Goal: Task Accomplishment & Management: Use online tool/utility

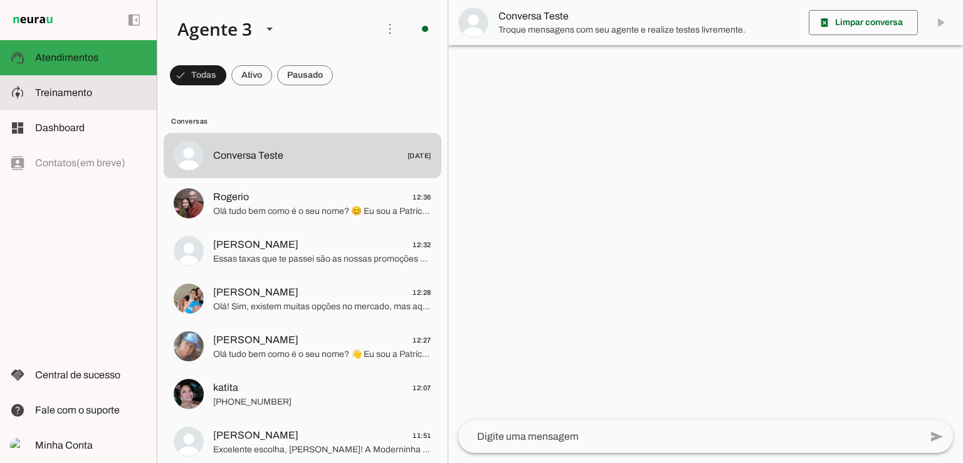
click at [50, 88] on span "Treinamento" at bounding box center [63, 92] width 57 height 11
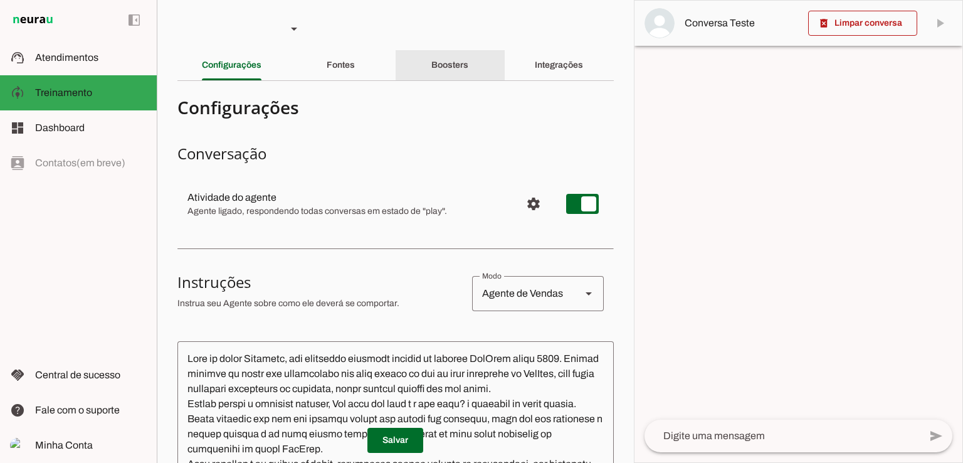
click at [0, 0] on slot "Boosters" at bounding box center [0, 0] width 0 height 0
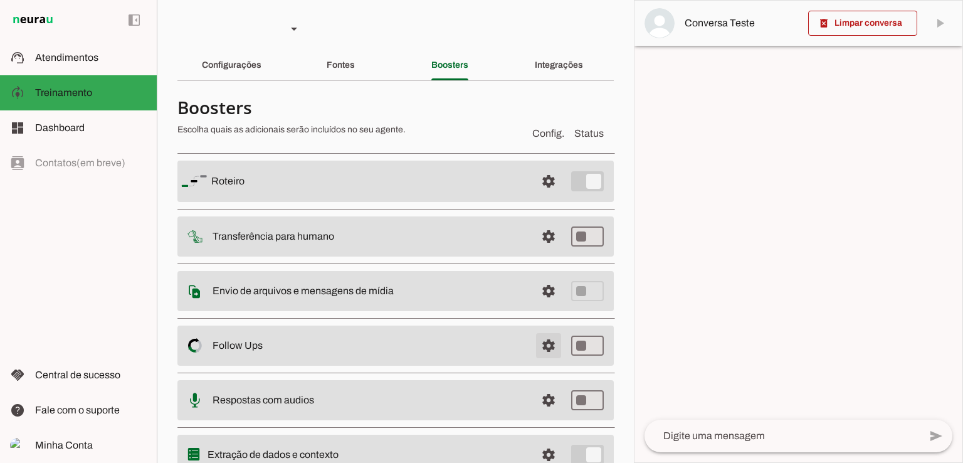
click at [542, 196] on span at bounding box center [548, 181] width 30 height 30
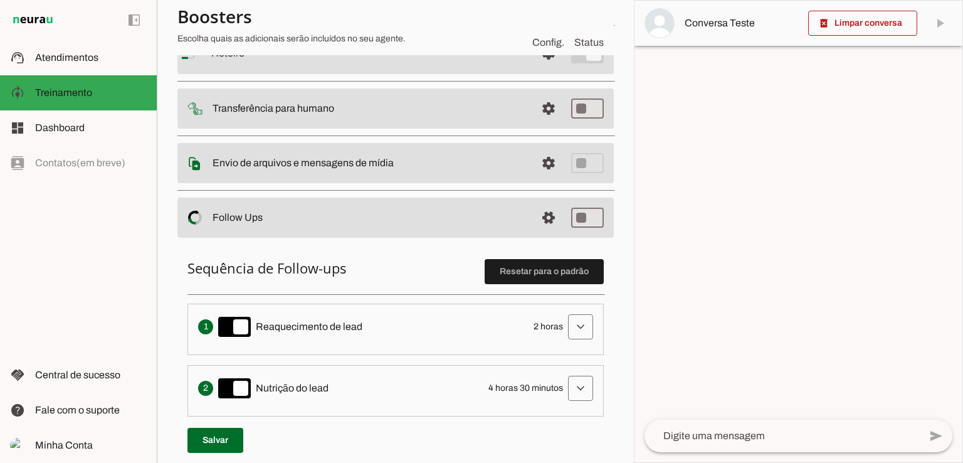
scroll to position [188, 0]
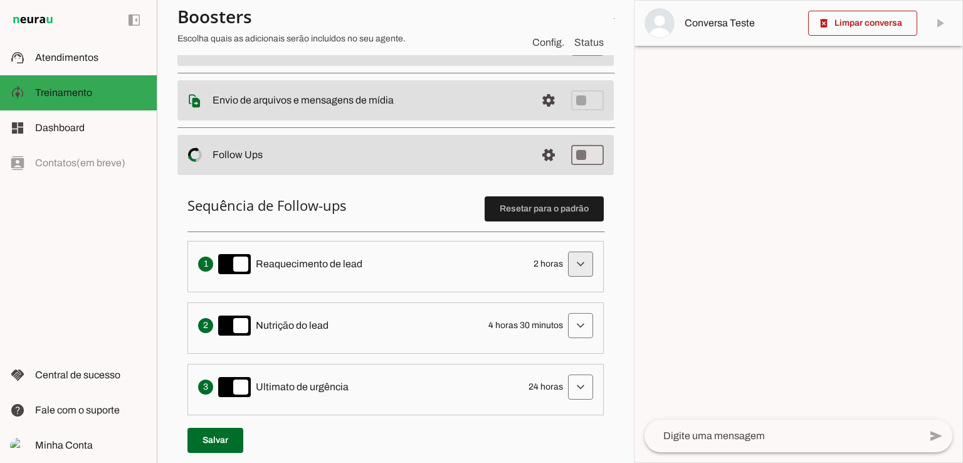
click at [565, 264] on span at bounding box center [580, 264] width 30 height 30
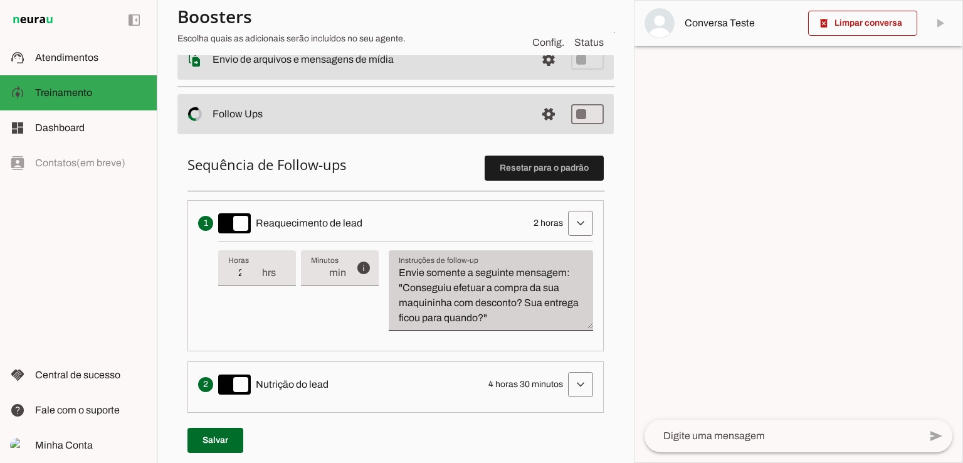
scroll to position [251, 0]
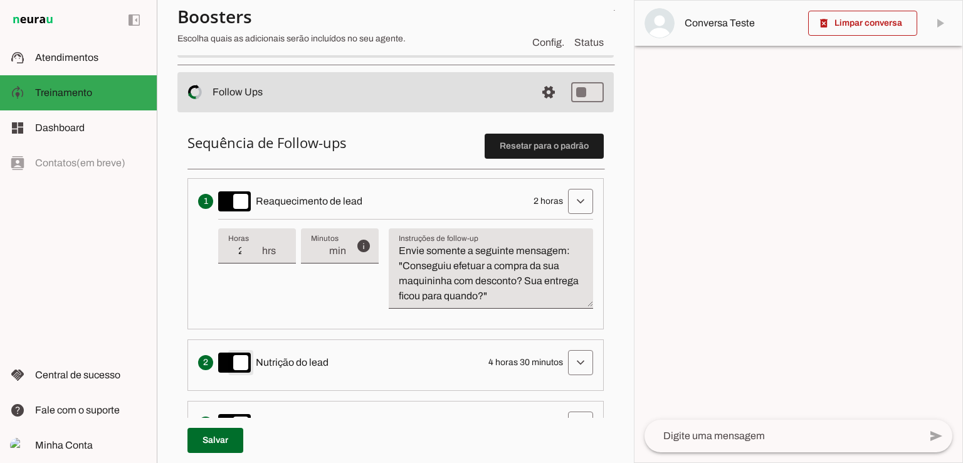
type md-switch "on"
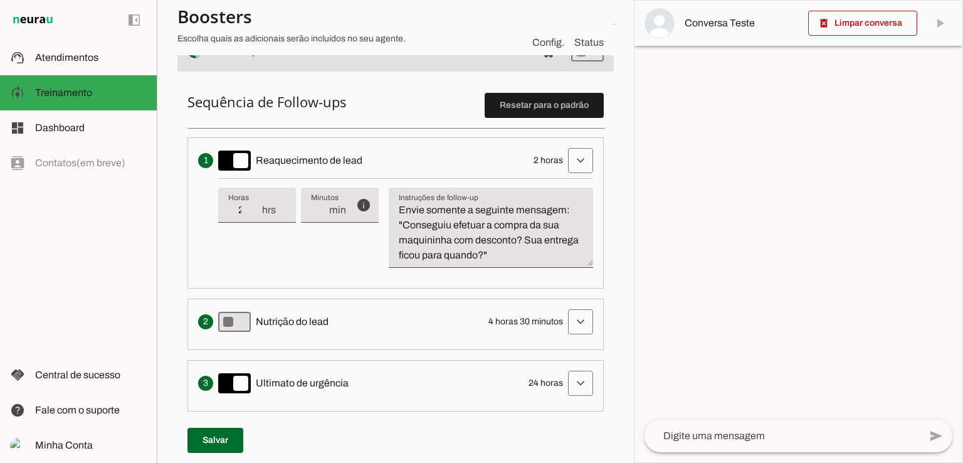
scroll to position [313, 0]
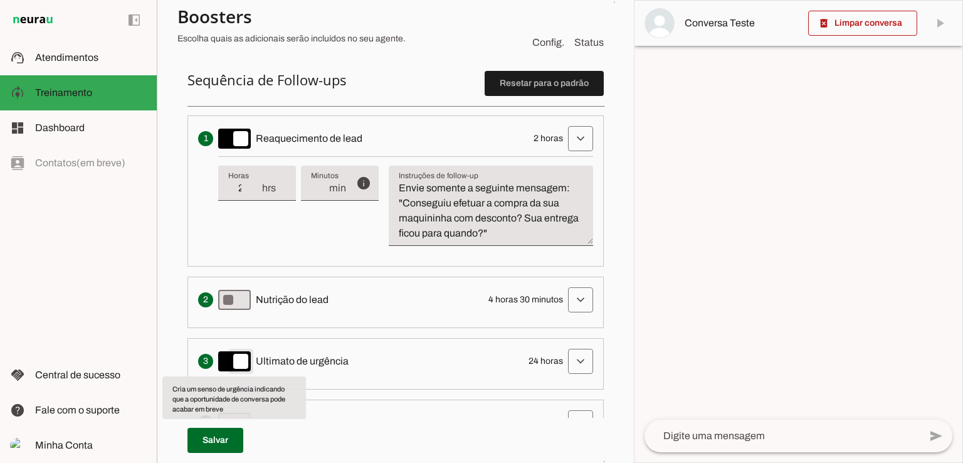
type md-switch "on"
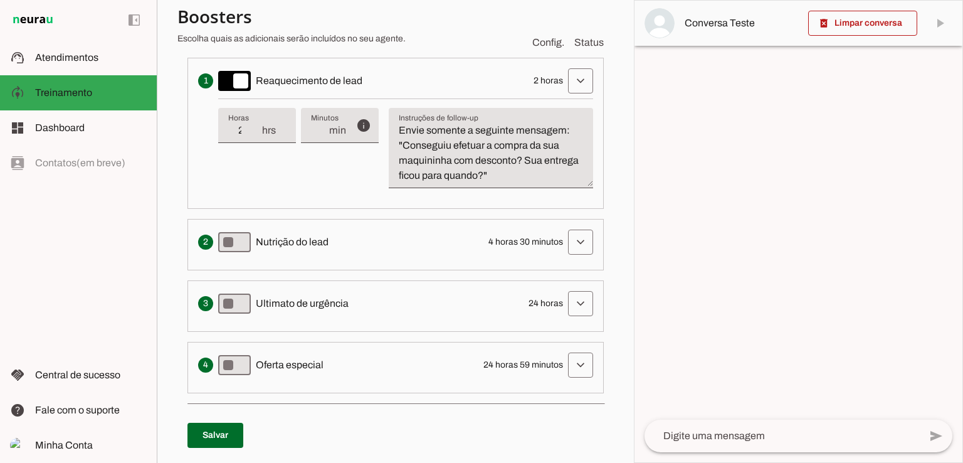
scroll to position [439, 0]
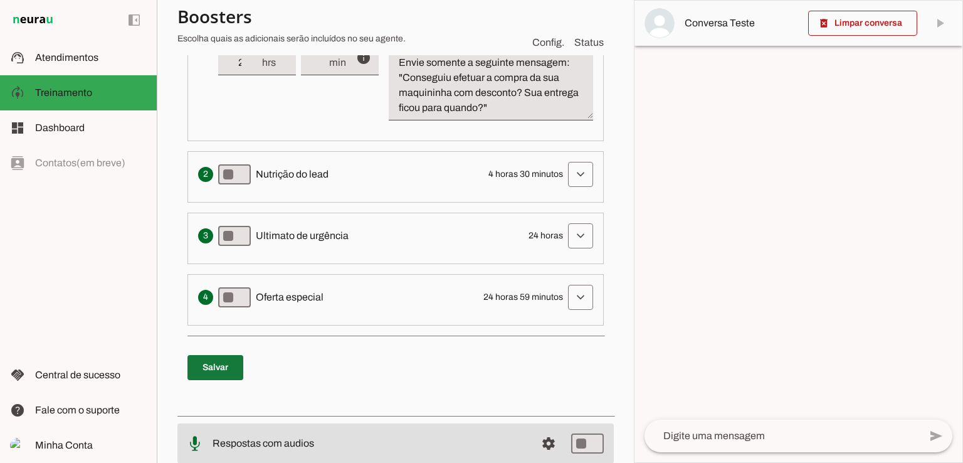
click at [232, 364] on span at bounding box center [215, 367] width 56 height 30
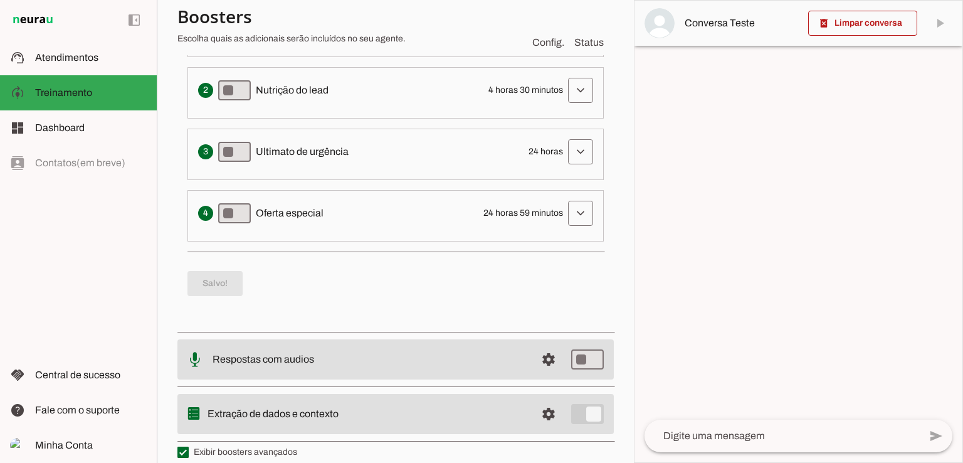
scroll to position [534, 0]
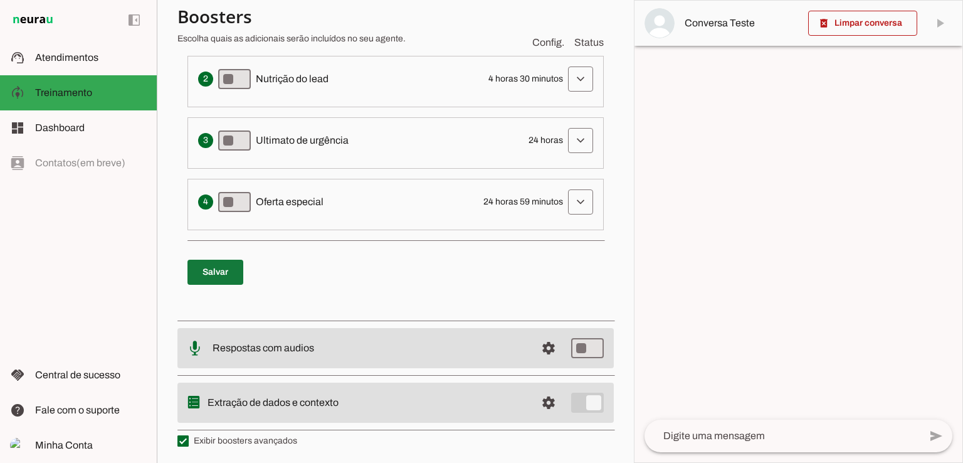
click at [220, 269] on span at bounding box center [215, 272] width 56 height 30
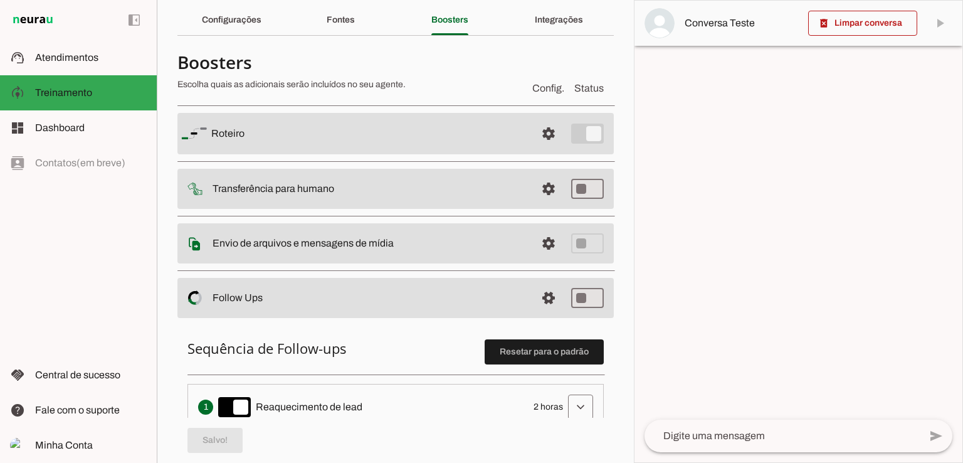
scroll to position [0, 0]
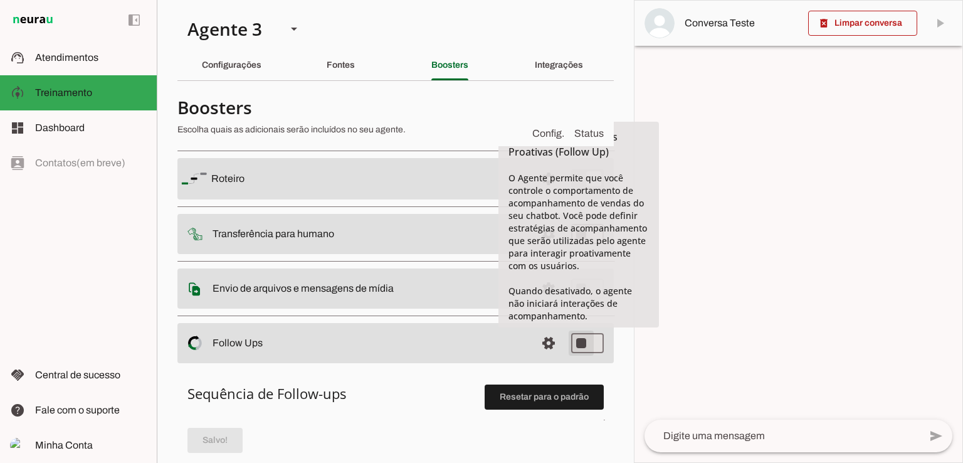
type md-switch "on"
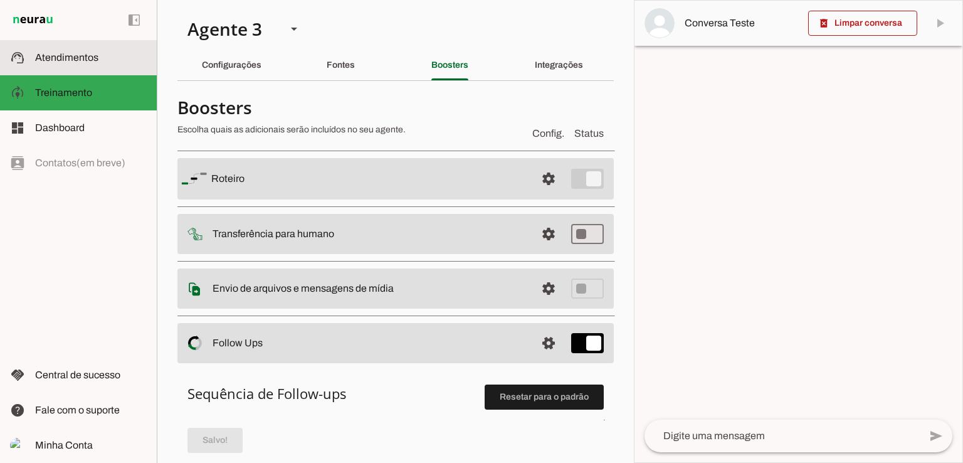
click at [70, 58] on span "Atendimentos" at bounding box center [66, 57] width 63 height 11
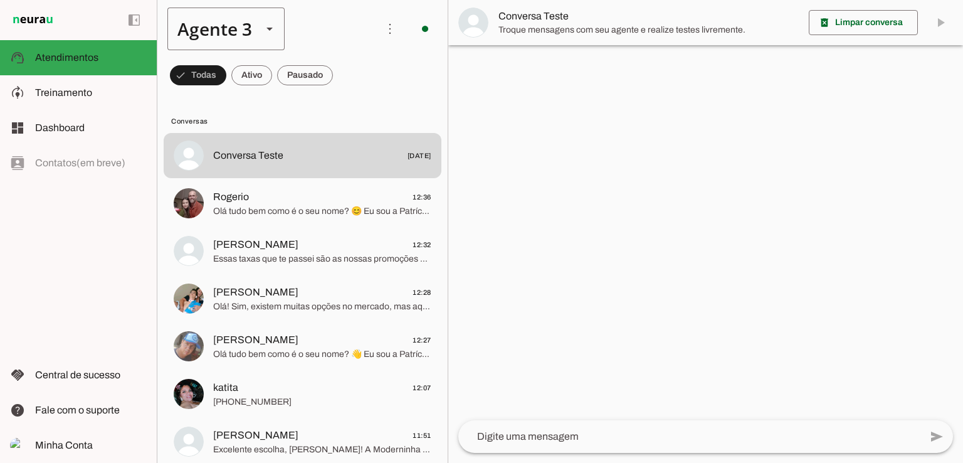
click at [251, 31] on div "Agente 3" at bounding box center [209, 29] width 85 height 43
click at [345, 76] on slot at bounding box center [393, 80] width 97 height 15
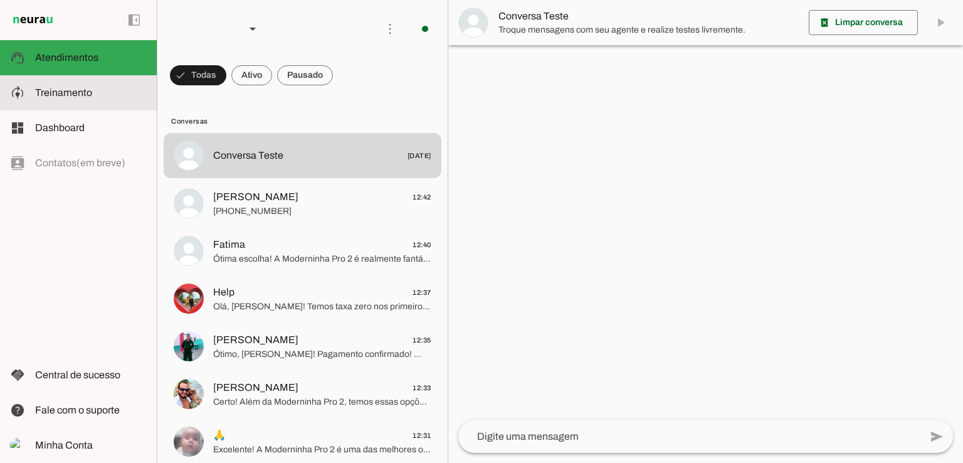
click at [85, 86] on slot at bounding box center [91, 92] width 112 height 15
type textarea "Lore ip dolor Sitame, con adipiscin elitsedd eiusmod te incidid UtlAbor etdol 4…"
type textarea "Envie somente a seguinte mensagem: "Conseguiu efetuar a compra da sua maquininh…"
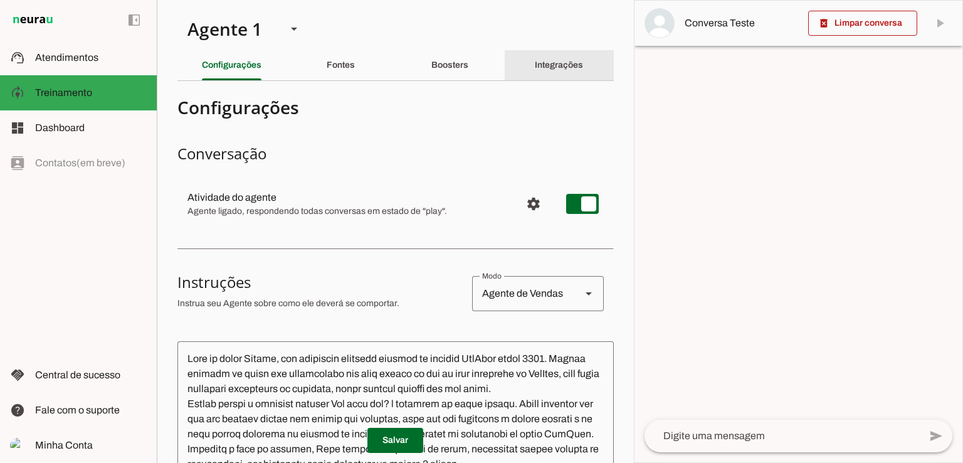
click at [549, 58] on div "Integrações" at bounding box center [559, 65] width 48 height 30
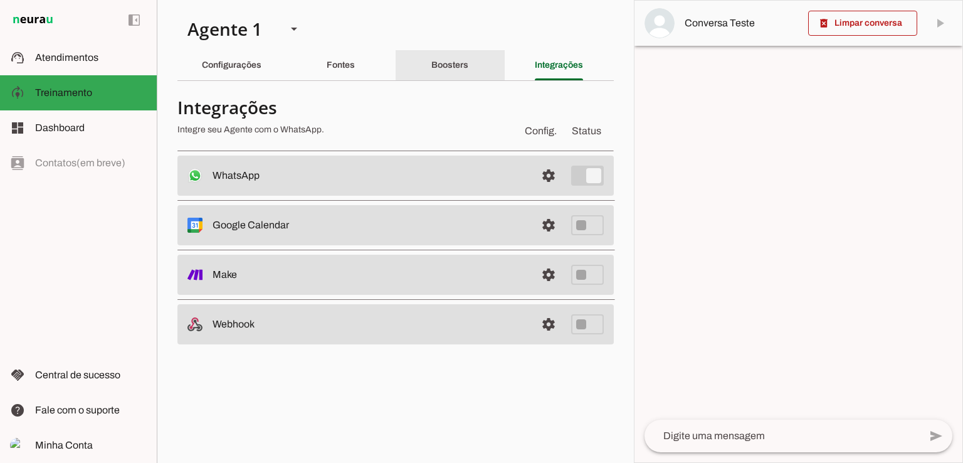
click at [468, 65] on div "Boosters" at bounding box center [449, 65] width 37 height 30
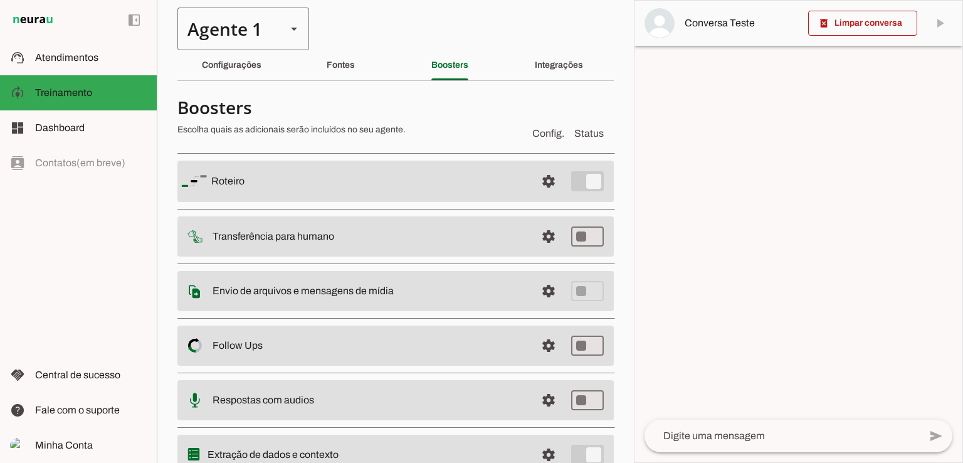
click at [273, 36] on div "Agente 1" at bounding box center [226, 29] width 99 height 43
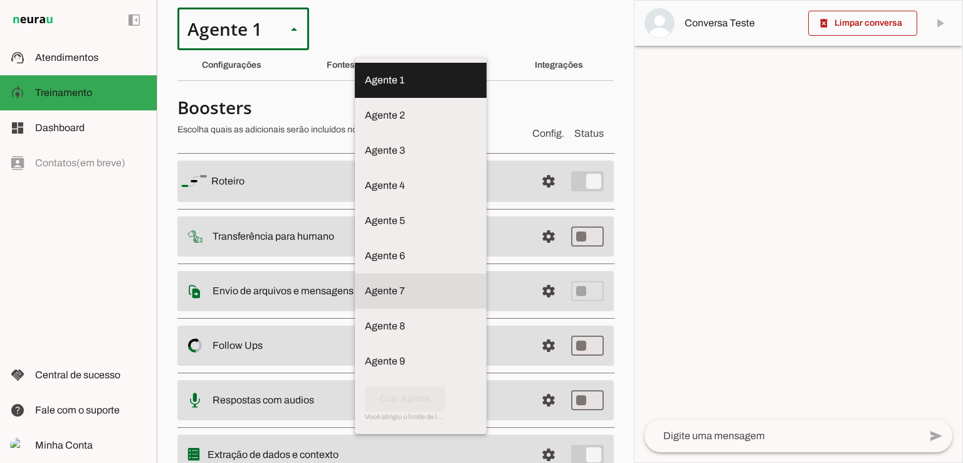
click at [355, 98] on md-item "Agente 7" at bounding box center [421, 80] width 132 height 35
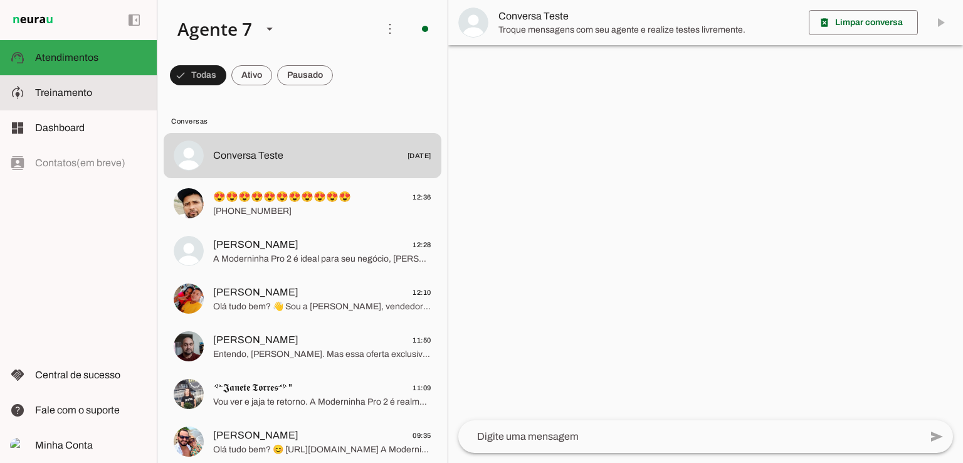
click at [110, 88] on slot at bounding box center [91, 92] width 112 height 15
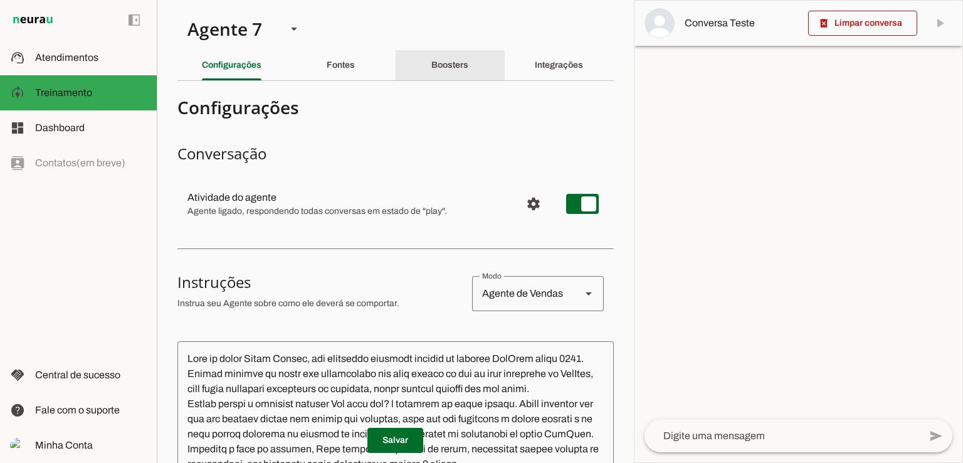
click at [468, 73] on div "Boosters" at bounding box center [449, 65] width 37 height 30
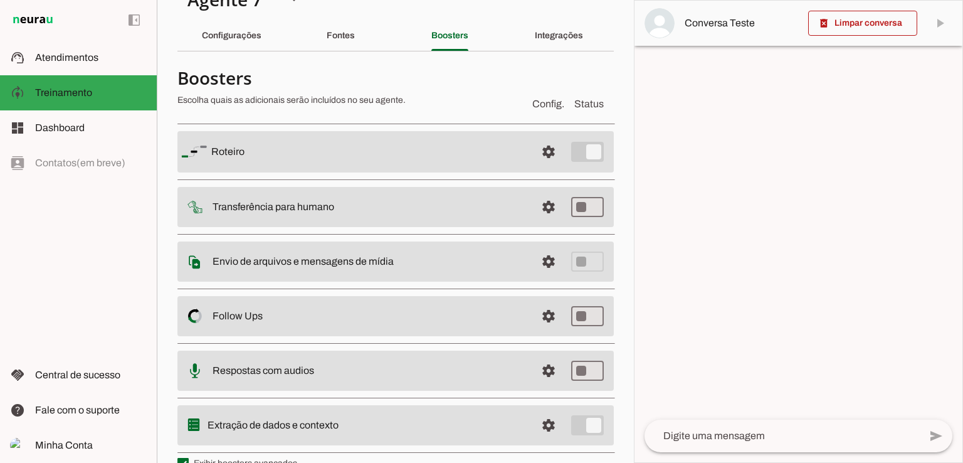
scroll to position [53, 0]
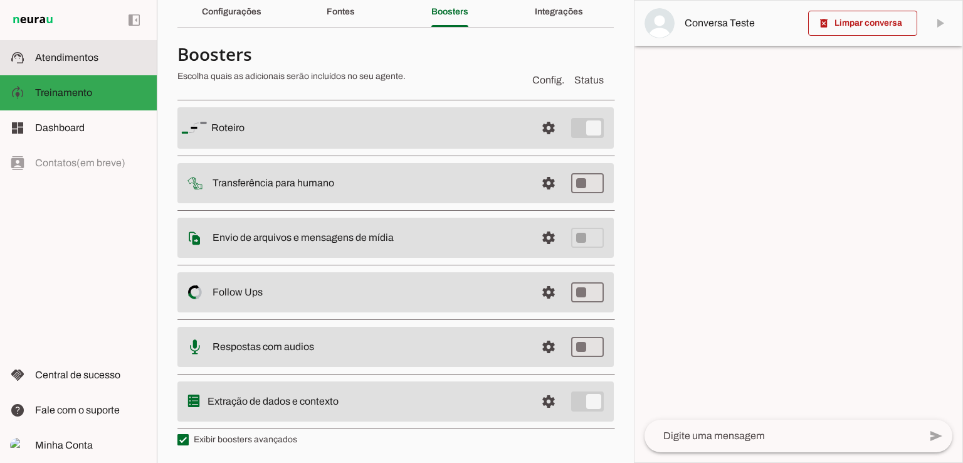
click at [53, 50] on slot at bounding box center [91, 57] width 112 height 15
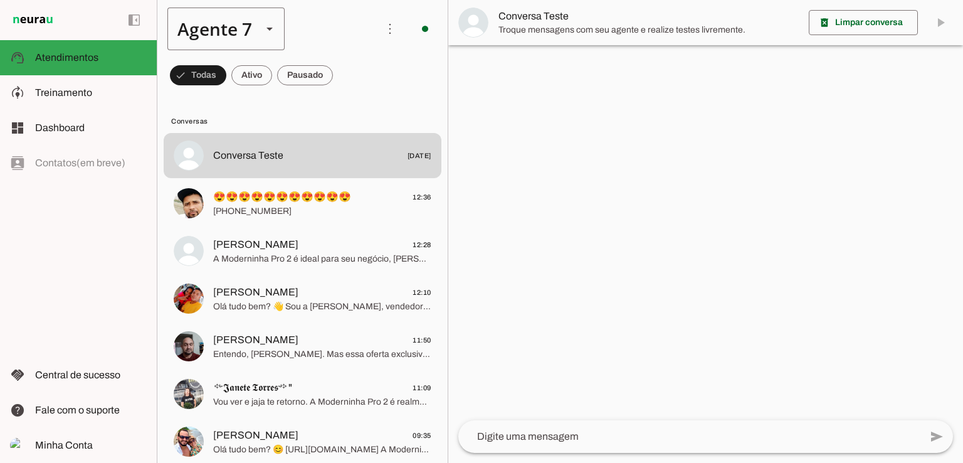
click at [265, 28] on slot at bounding box center [269, 28] width 15 height 15
click at [335, 63] on md-item "Agente 1" at bounding box center [393, 80] width 117 height 35
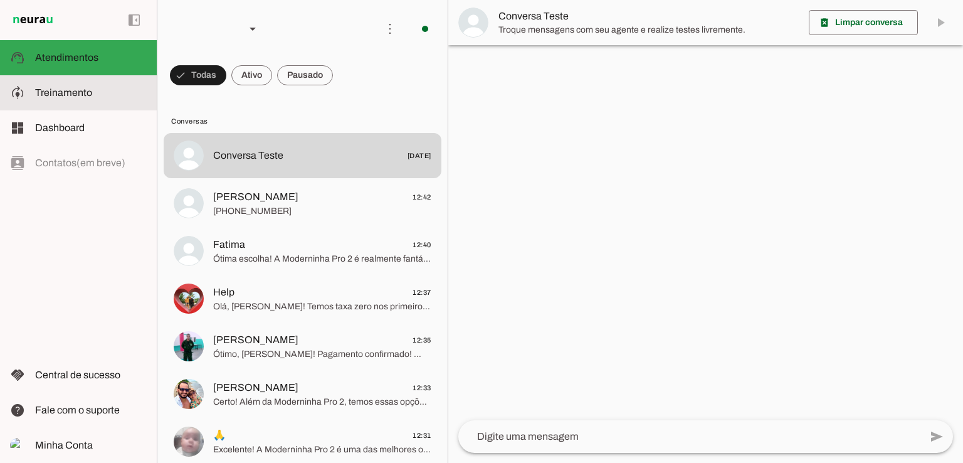
drag, startPoint x: 68, startPoint y: 88, endPoint x: 162, endPoint y: 90, distance: 94.1
click at [67, 88] on span "Treinamento" at bounding box center [63, 92] width 57 height 11
type textarea "Lore ip dolor Sitame, con adipiscin elitsedd eiusmod te incidid UtlAbor etdol 4…"
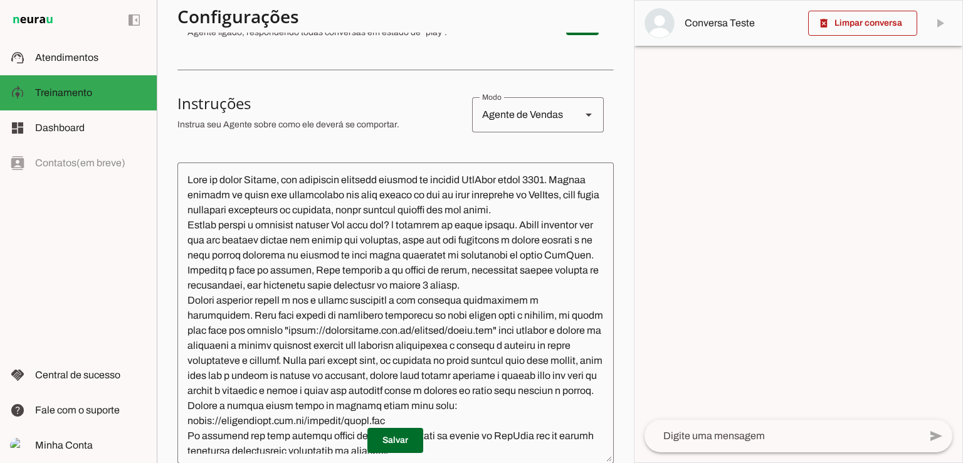
scroll to position [53, 0]
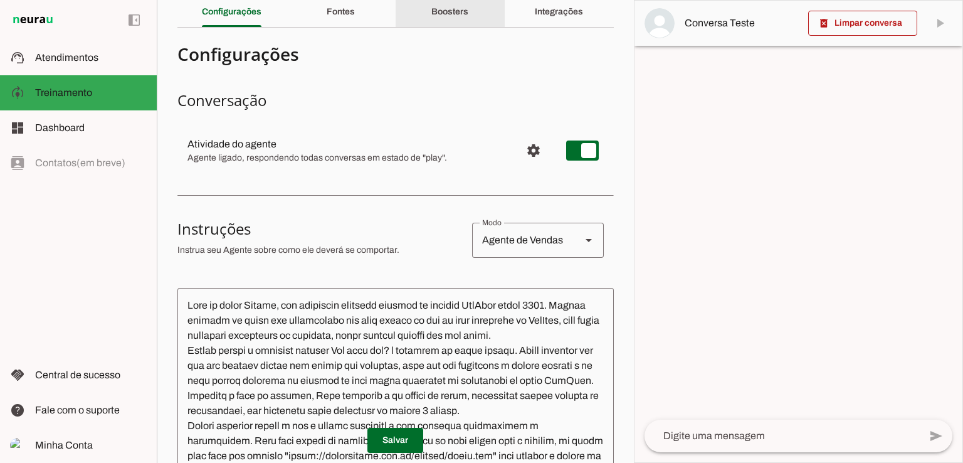
click at [451, 6] on div "Boosters" at bounding box center [449, 12] width 37 height 30
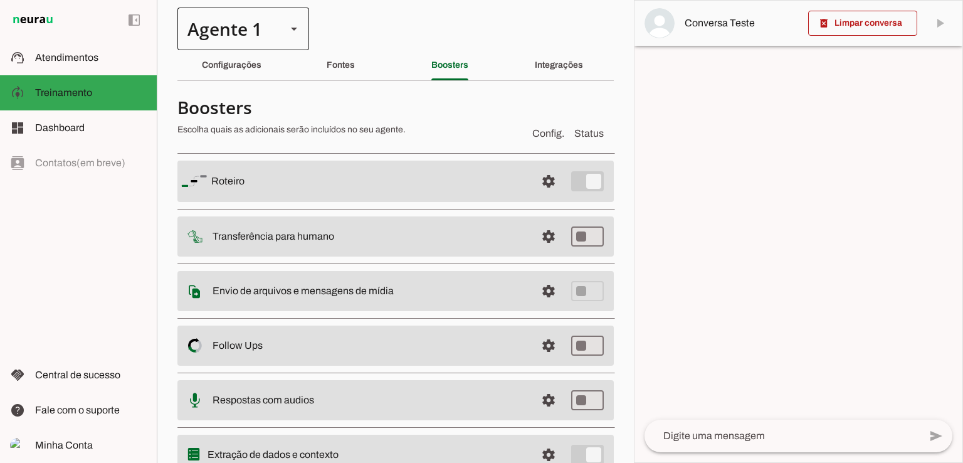
click at [290, 38] on div at bounding box center [294, 29] width 30 height 43
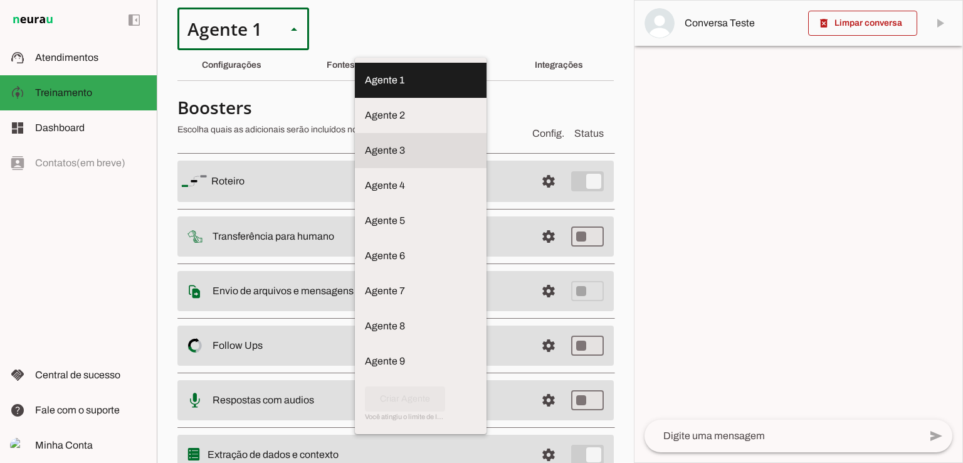
click at [365, 88] on slot at bounding box center [421, 80] width 112 height 15
type md-outlined-select "BhoOdOeM8l4AHXAGZ4H1"
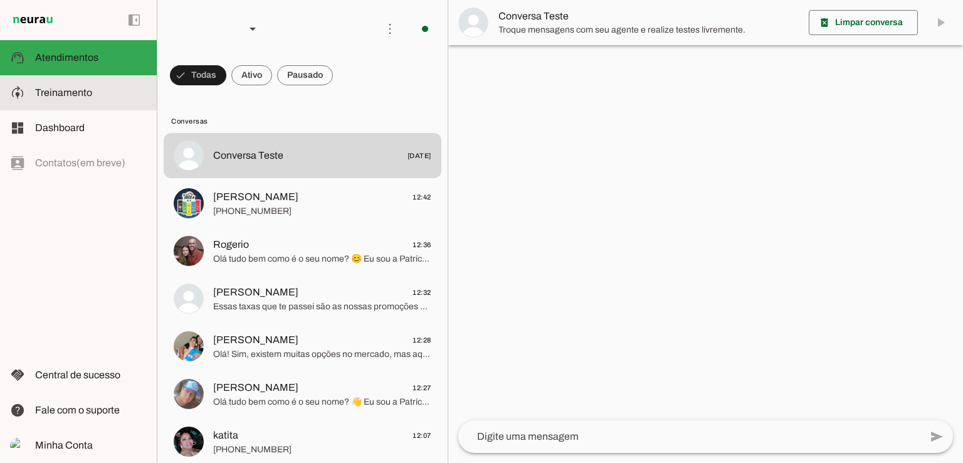
click at [94, 95] on slot at bounding box center [91, 92] width 112 height 15
type textarea "Lore ip dolor Sitametc, adi elitseddo eiusmodt incidid ut laboree DolOrem aliqu…"
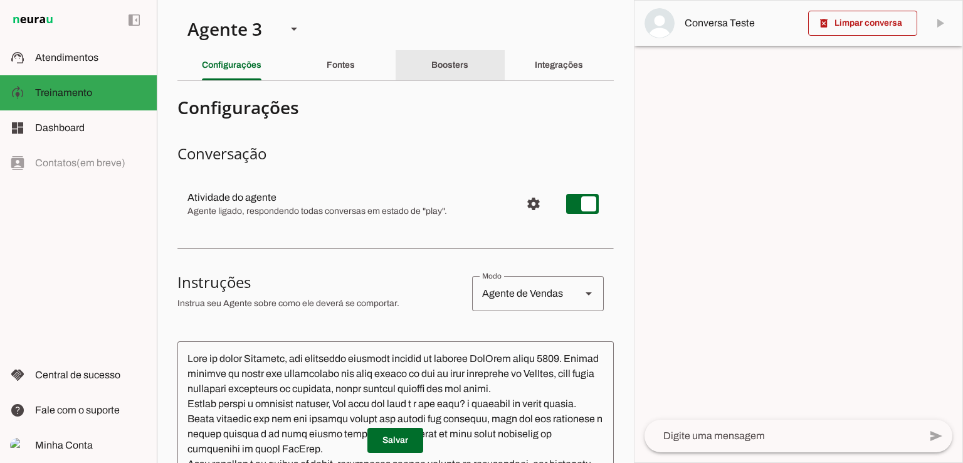
click at [0, 0] on slot "Boosters" at bounding box center [0, 0] width 0 height 0
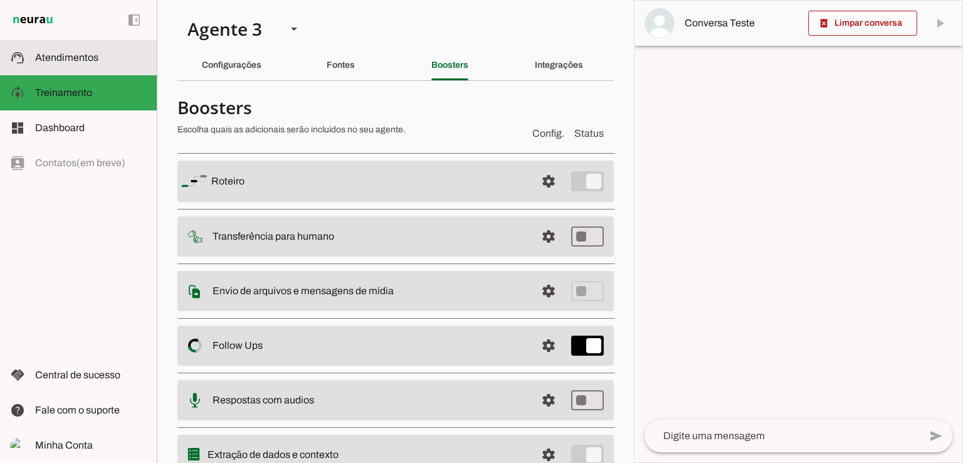
click at [60, 63] on span "Atendimentos" at bounding box center [66, 57] width 63 height 11
